Goal: Find specific page/section: Find specific page/section

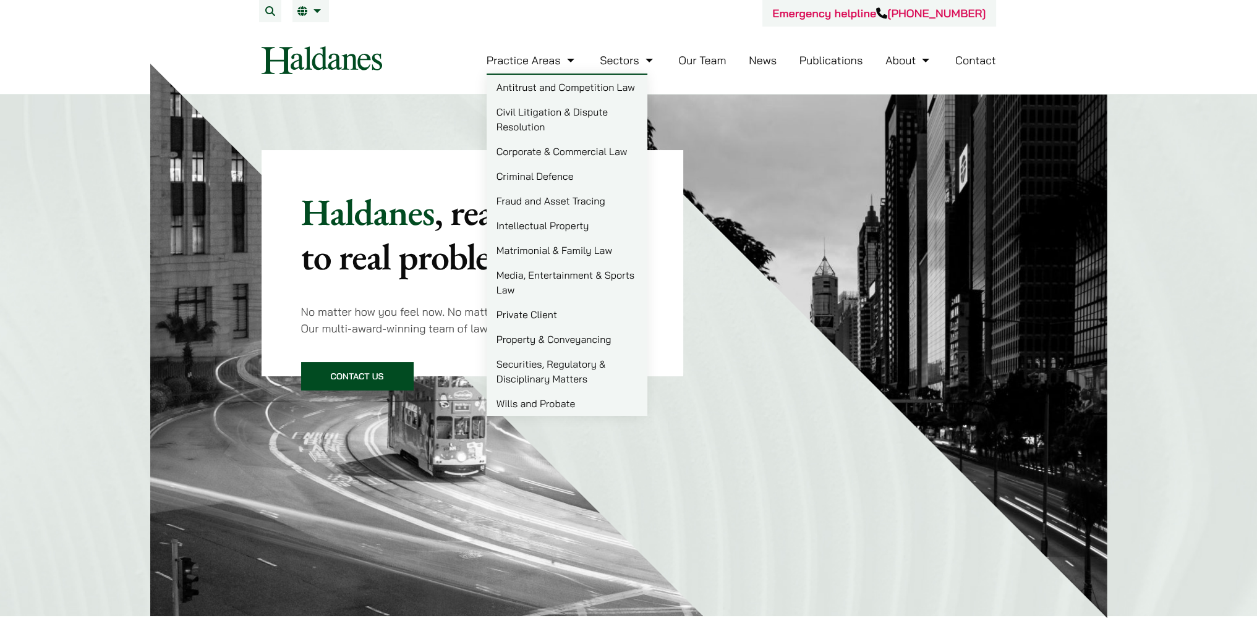
click at [518, 122] on link "Civil Litigation & Dispute Resolution" at bounding box center [567, 120] width 161 height 40
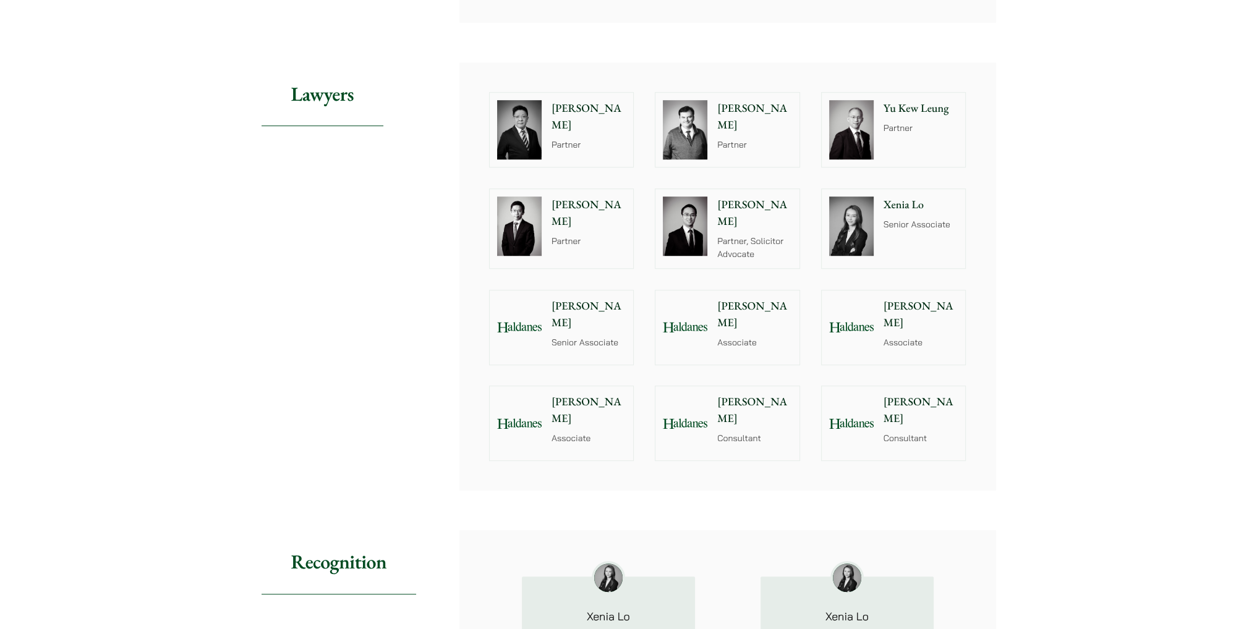
scroll to position [1153, 0]
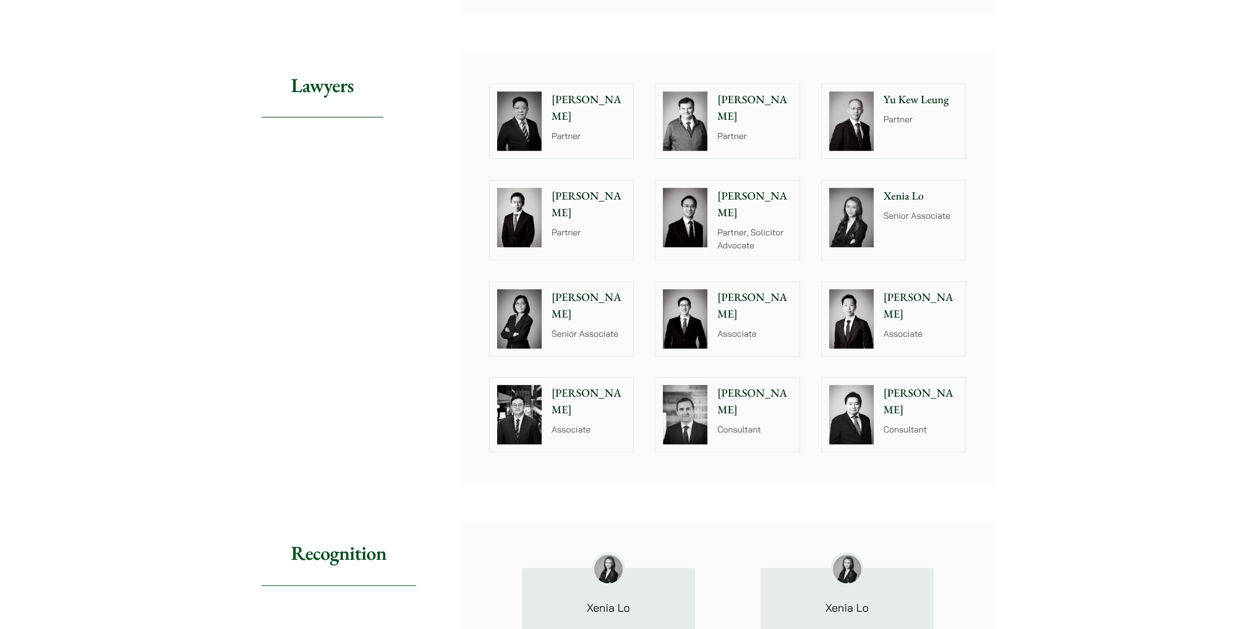
click at [849, 300] on img at bounding box center [851, 318] width 45 height 59
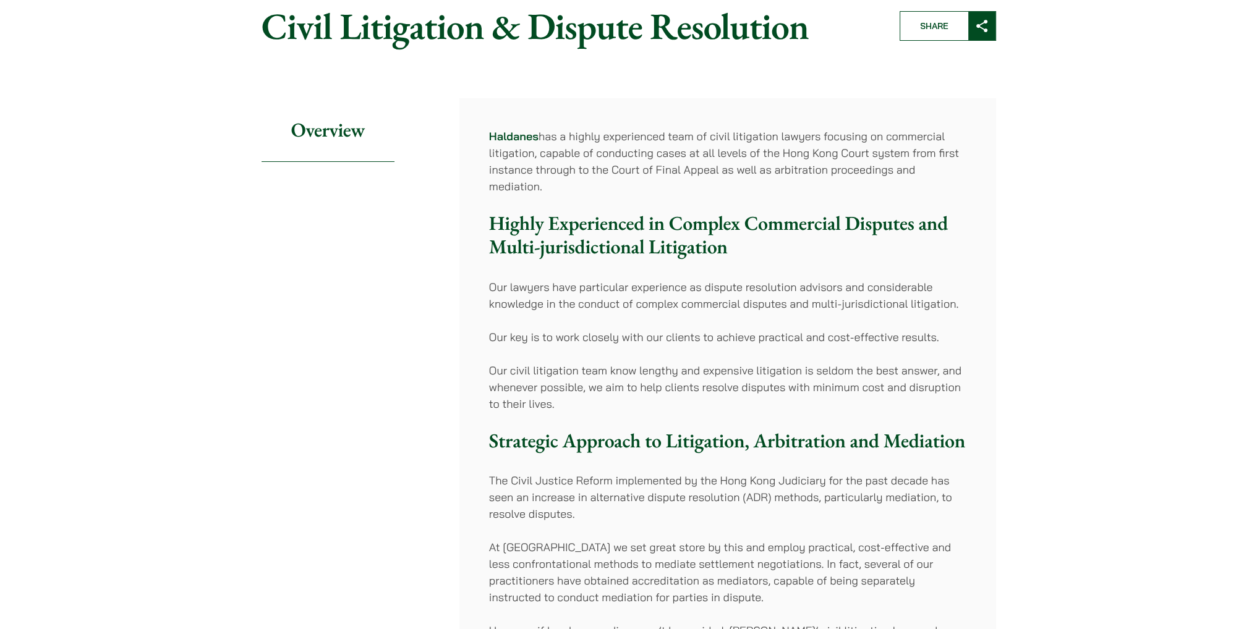
scroll to position [0, 0]
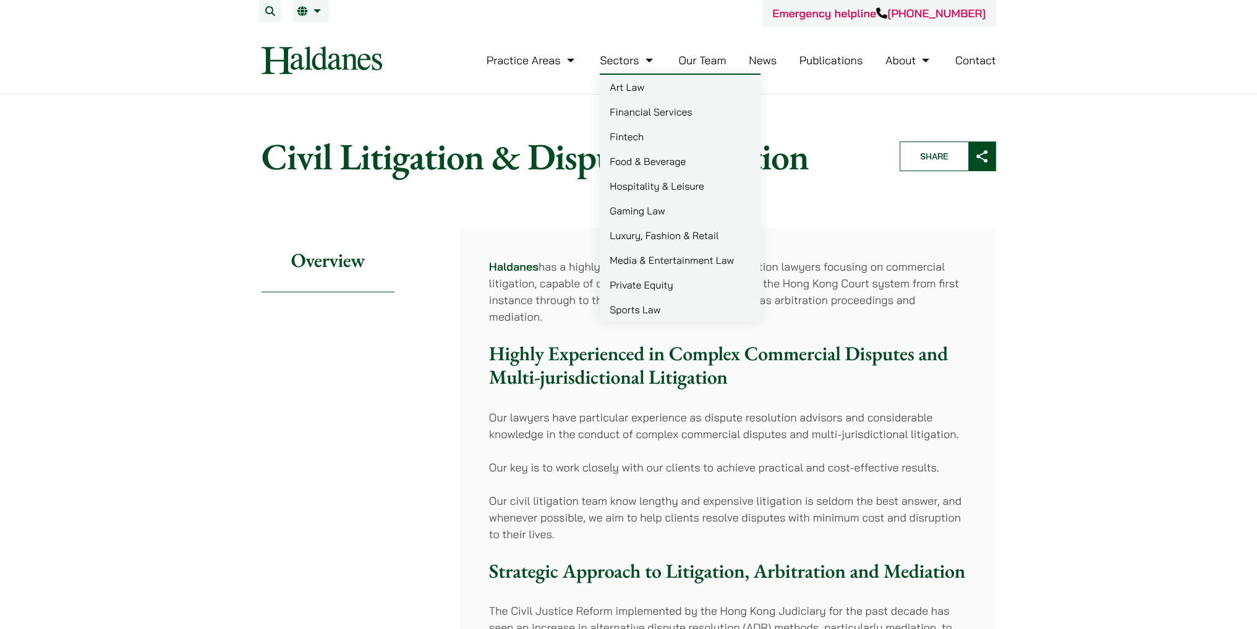
click at [628, 105] on link "Financial Services" at bounding box center [680, 112] width 161 height 25
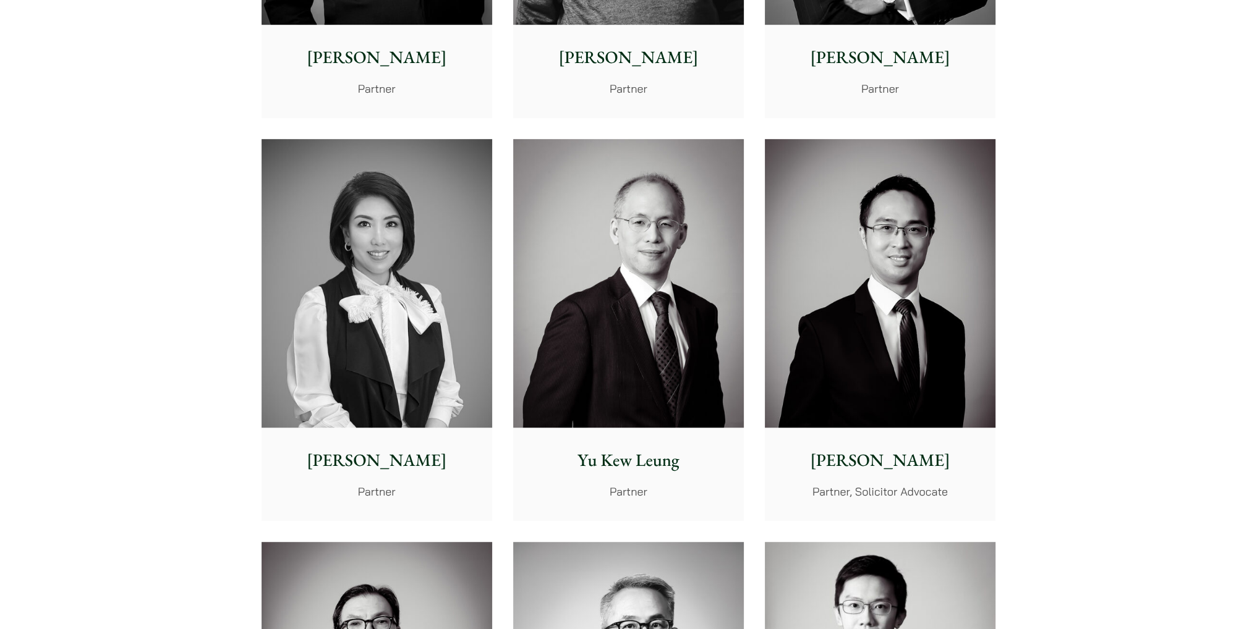
scroll to position [1016, 0]
